Goal: Transaction & Acquisition: Subscribe to service/newsletter

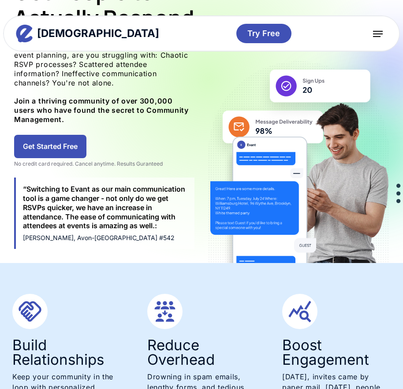
scroll to position [220, 0]
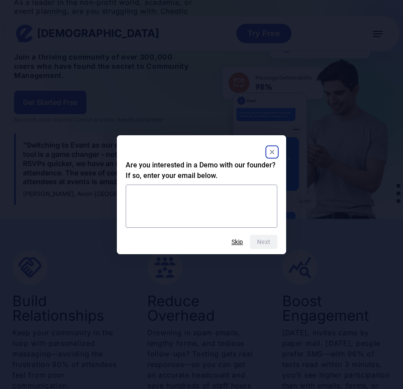
click at [235, 236] on div "Next Skip" at bounding box center [202, 242] width 152 height 14
click at [271, 148] on rect "Close" at bounding box center [272, 152] width 11 height 11
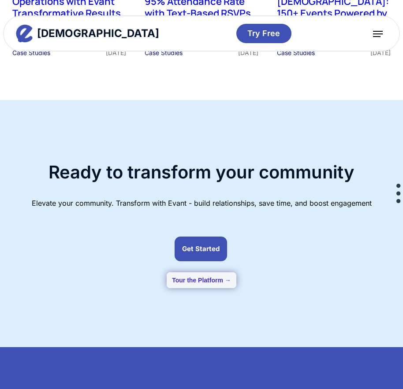
scroll to position [2071, 0]
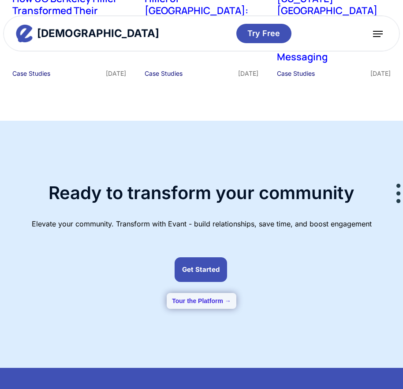
click at [220, 293] on button "Tour the Platform →" at bounding box center [202, 301] width 70 height 16
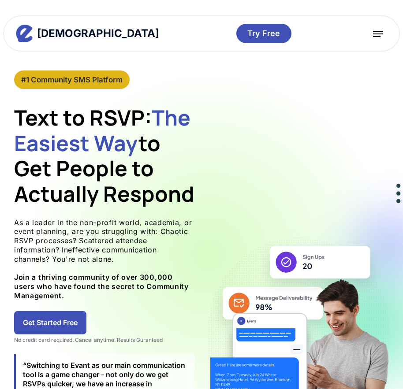
click at [65, 78] on div "#1 Community SMS Platform" at bounding box center [71, 80] width 101 height 10
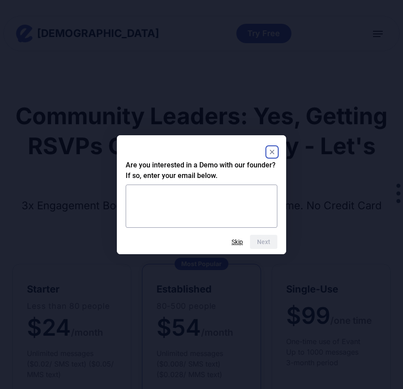
click at [273, 146] on div at bounding box center [202, 152] width 152 height 16
click at [271, 152] on rect "Close" at bounding box center [272, 152] width 11 height 11
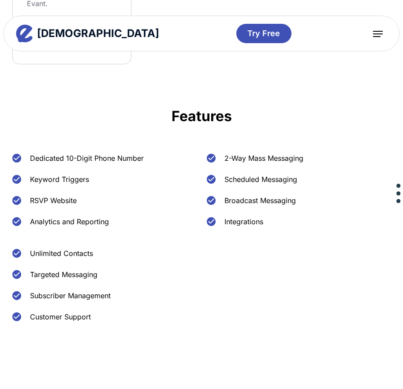
scroll to position [617, 0]
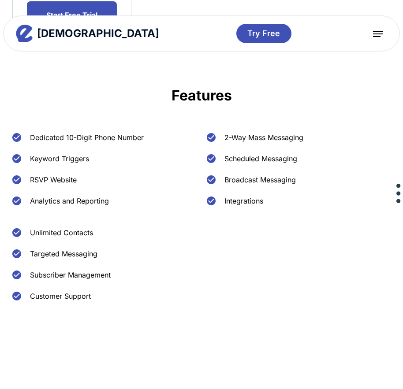
click at [210, 163] on img at bounding box center [211, 158] width 9 height 9
click at [245, 164] on div "Scheduled Messaging" at bounding box center [260, 158] width 73 height 11
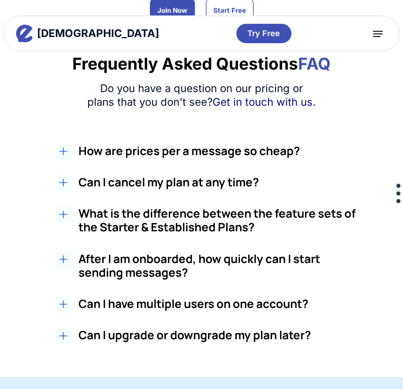
scroll to position [1102, 0]
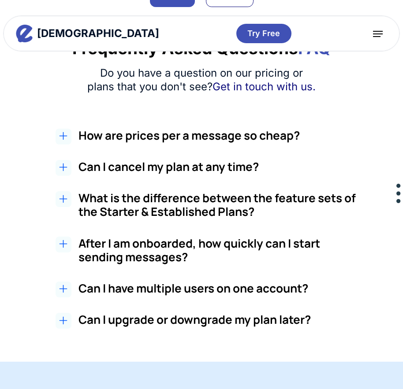
click at [233, 142] on h2 "How are prices per a message so cheap?" at bounding box center [222, 136] width 288 height 14
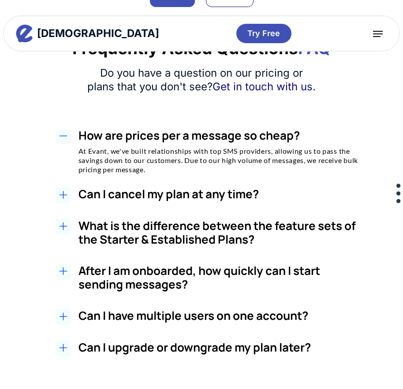
click at [223, 142] on h2 "How are prices per a message so cheap?" at bounding box center [222, 136] width 288 height 14
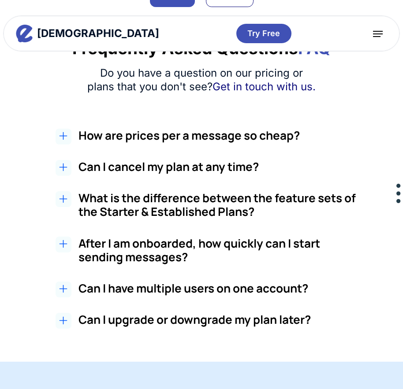
click at [207, 174] on h3 "Can I cancel my plan at any time?" at bounding box center [222, 167] width 288 height 14
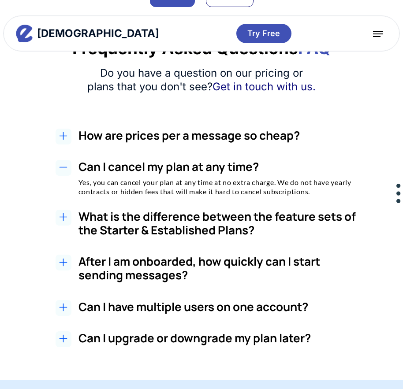
click at [207, 174] on h3 "Can I cancel my plan at any time?" at bounding box center [222, 167] width 288 height 14
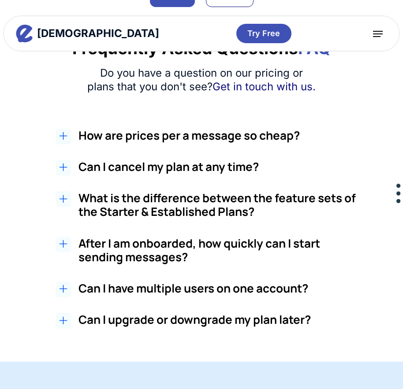
click at [189, 213] on h3 "What is the difference between the feature sets of the Starter & Established Pl…" at bounding box center [222, 204] width 288 height 27
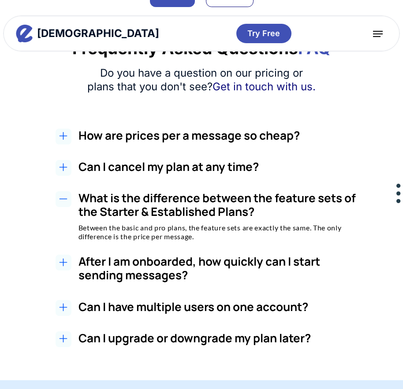
click at [168, 219] on h3 "What is the difference between the feature sets of the Starter & Established Pl…" at bounding box center [222, 204] width 288 height 27
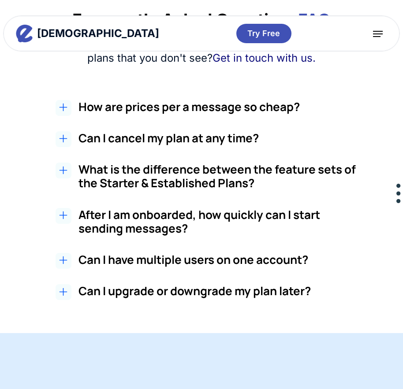
scroll to position [1146, 0]
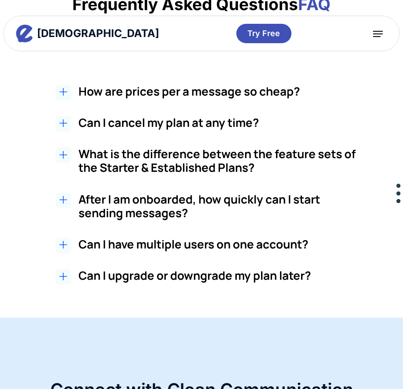
click at [167, 208] on h3 "After I am onboarded, how quickly can I start sending messages?" at bounding box center [222, 206] width 288 height 27
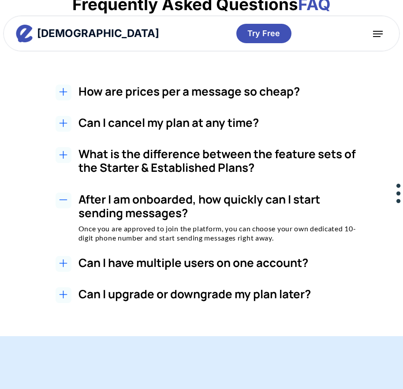
click at [167, 208] on h3 "After I am onboarded, how quickly can I start sending messages?" at bounding box center [222, 206] width 288 height 27
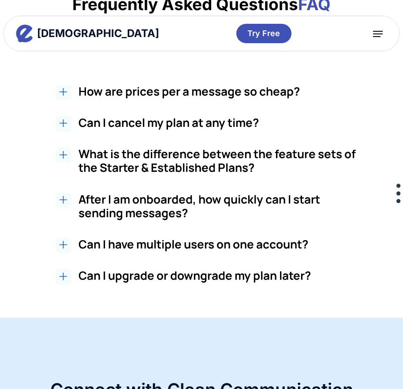
click at [153, 251] on h3 "Can I have multiple users on one account?" at bounding box center [222, 244] width 288 height 14
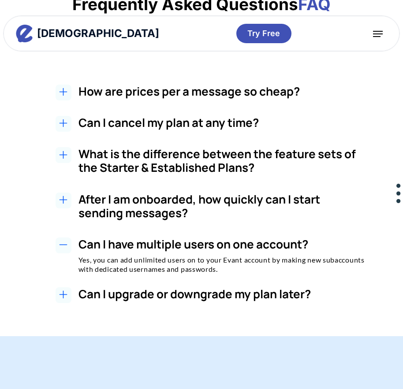
click at [98, 250] on h3 "Can I have multiple users on one account?" at bounding box center [222, 244] width 288 height 14
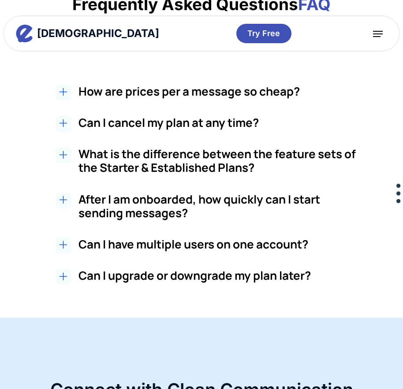
click at [118, 282] on h3 "Can I upgrade or downgrade my plan later?" at bounding box center [222, 276] width 288 height 14
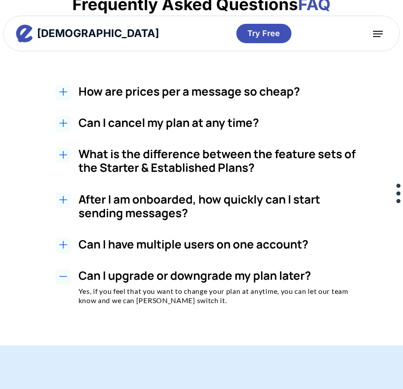
click at [118, 282] on h3 "Can I upgrade or downgrade my plan later?" at bounding box center [222, 276] width 288 height 14
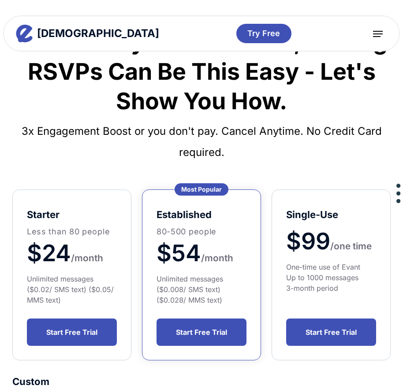
scroll to position [107, 0]
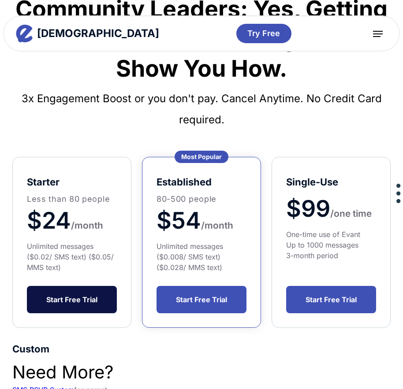
click at [75, 313] on link "Start Free Trial" at bounding box center [72, 299] width 90 height 27
